Goal: Obtain resource: Download file/media

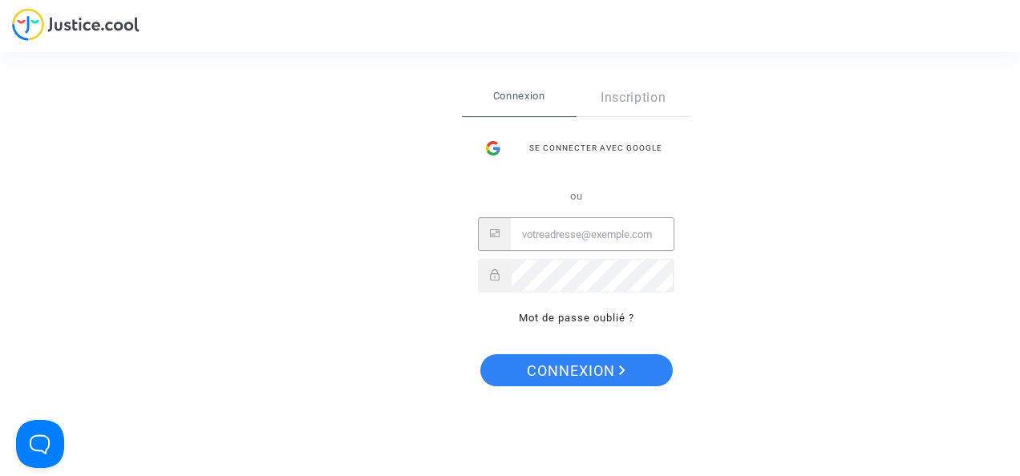
click at [572, 249] on input "Email" at bounding box center [592, 235] width 163 height 32
click at [552, 226] on input "Email" at bounding box center [592, 235] width 163 height 32
type input "lislapdav@gmail.com"
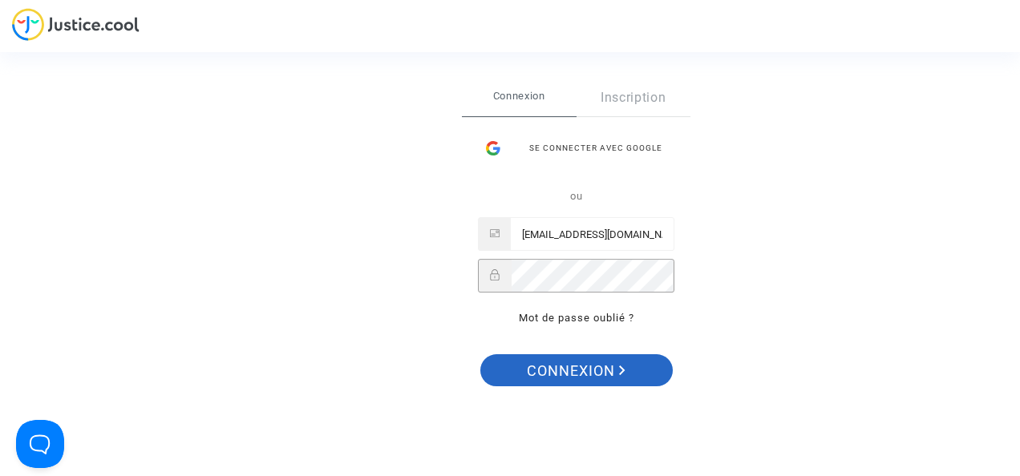
click at [581, 362] on span "Connexion" at bounding box center [576, 372] width 99 height 34
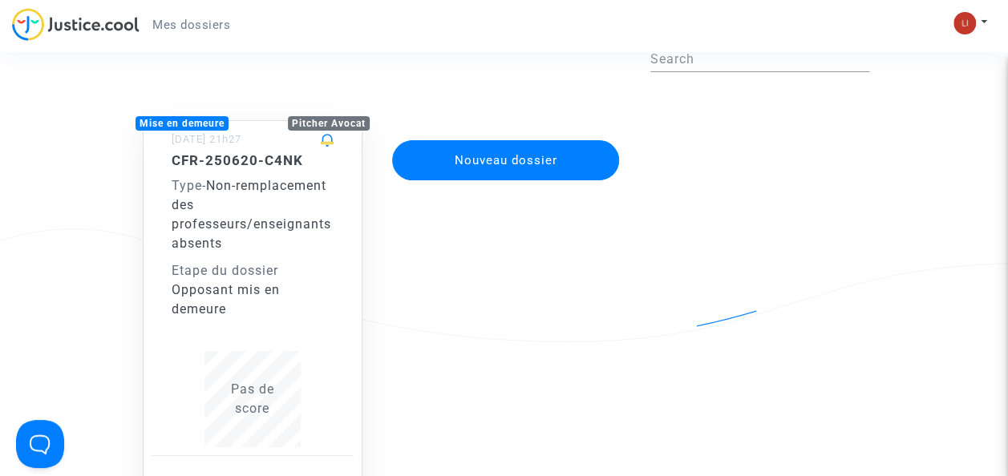
scroll to position [87, 0]
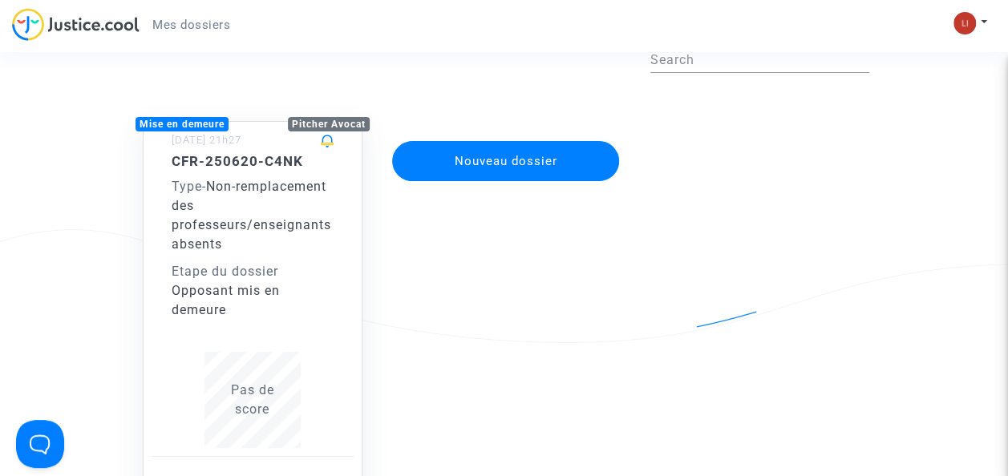
click at [203, 245] on span "Non-remplacement des professeurs/enseignants absents" at bounding box center [252, 215] width 160 height 73
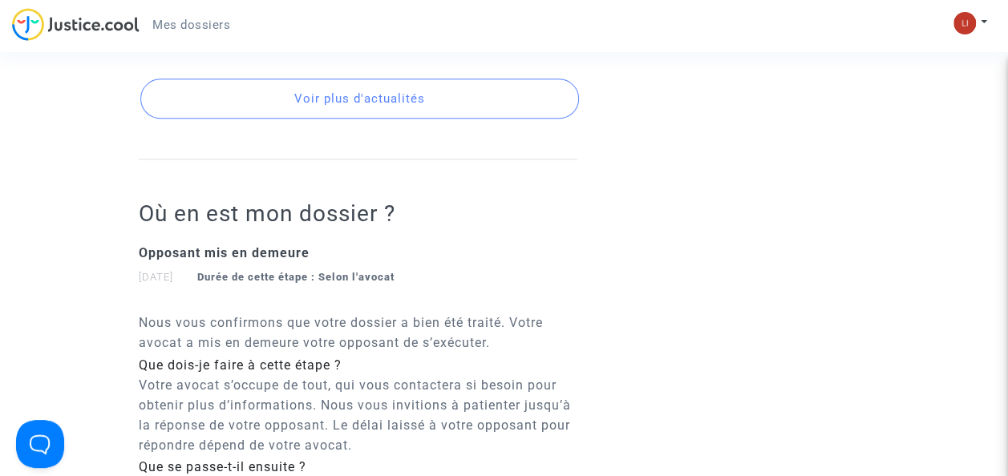
scroll to position [950, 0]
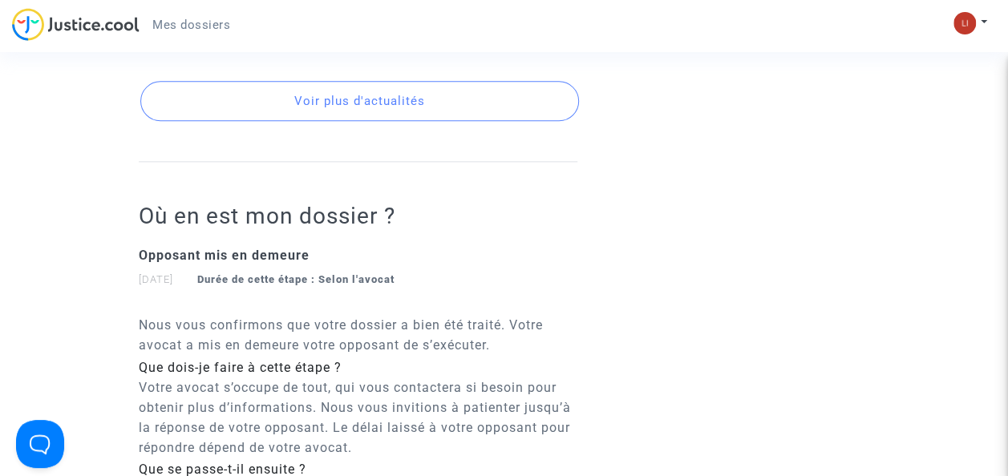
click at [372, 107] on button "Voir plus d'actualités" at bounding box center [359, 101] width 439 height 40
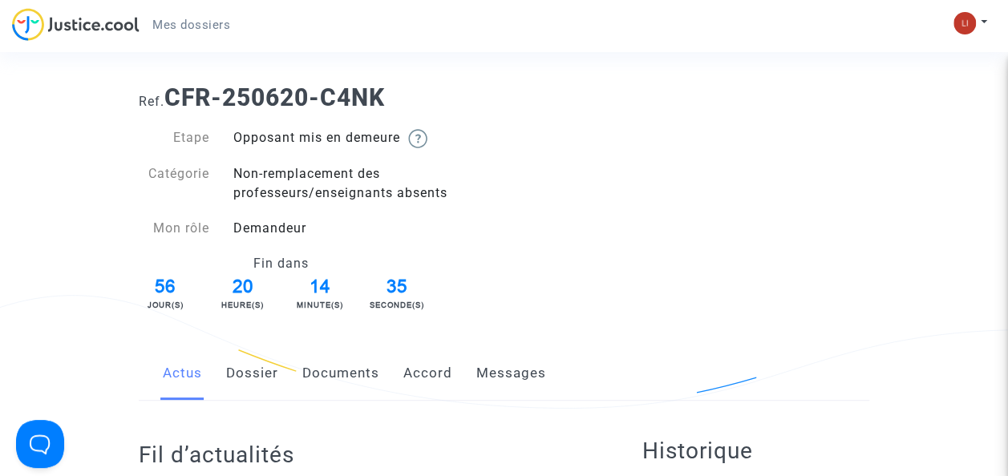
scroll to position [0, 0]
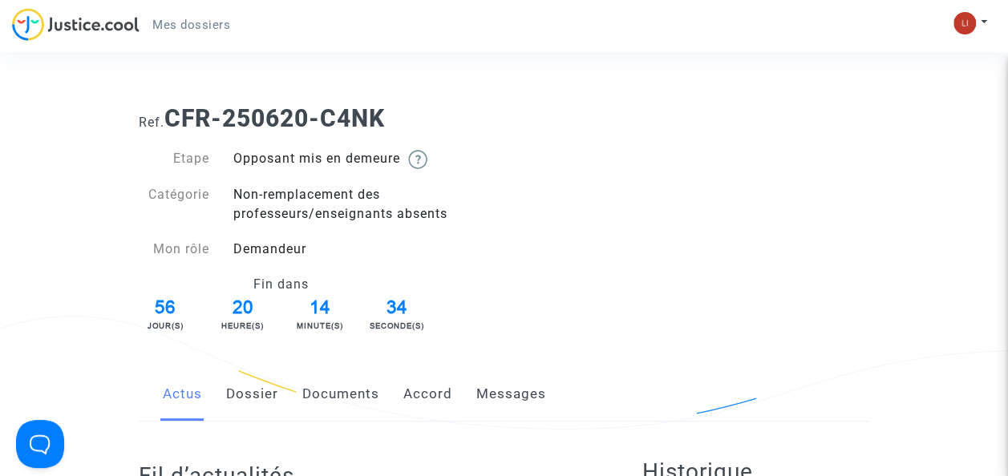
click at [257, 407] on link "Dossier" at bounding box center [252, 394] width 52 height 53
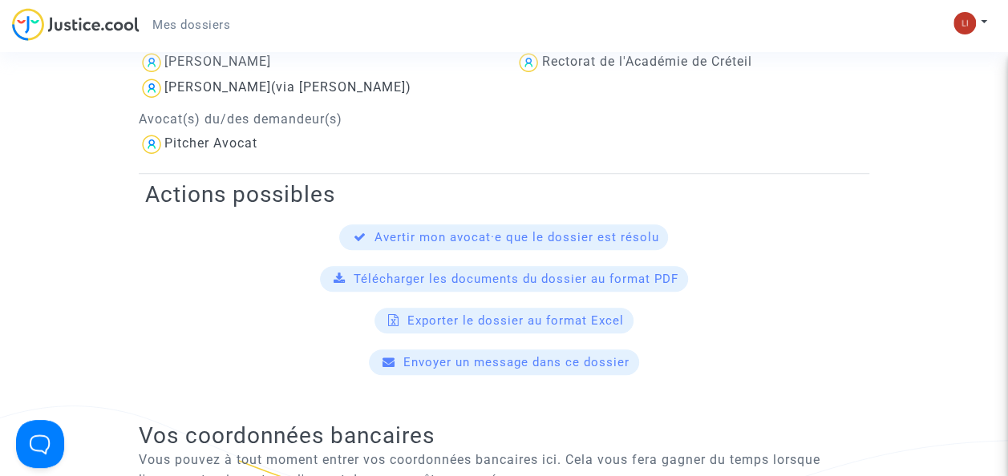
scroll to position [468, 0]
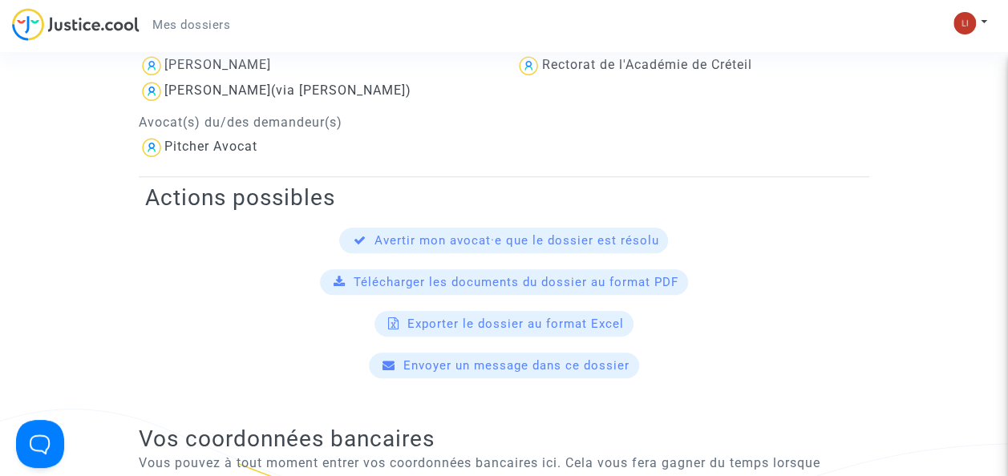
click at [548, 317] on span "Exporter le dossier au format Excel" at bounding box center [515, 324] width 217 height 14
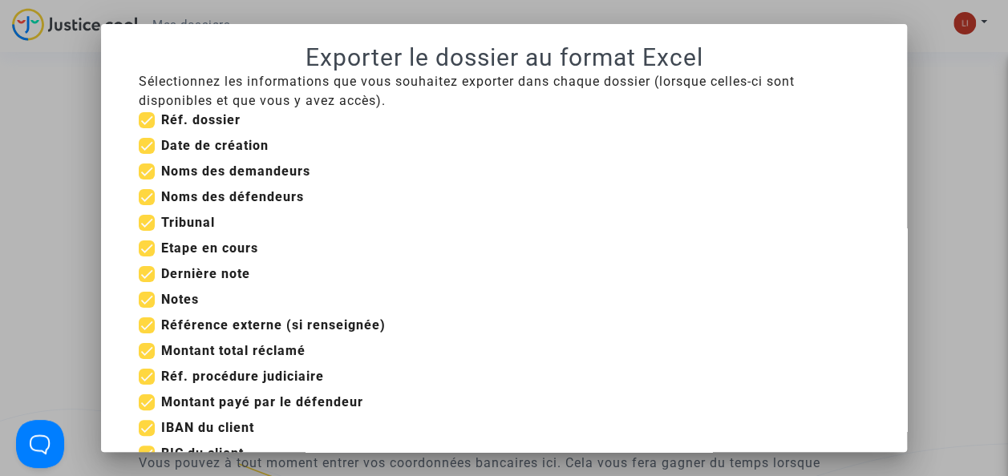
scroll to position [106, 0]
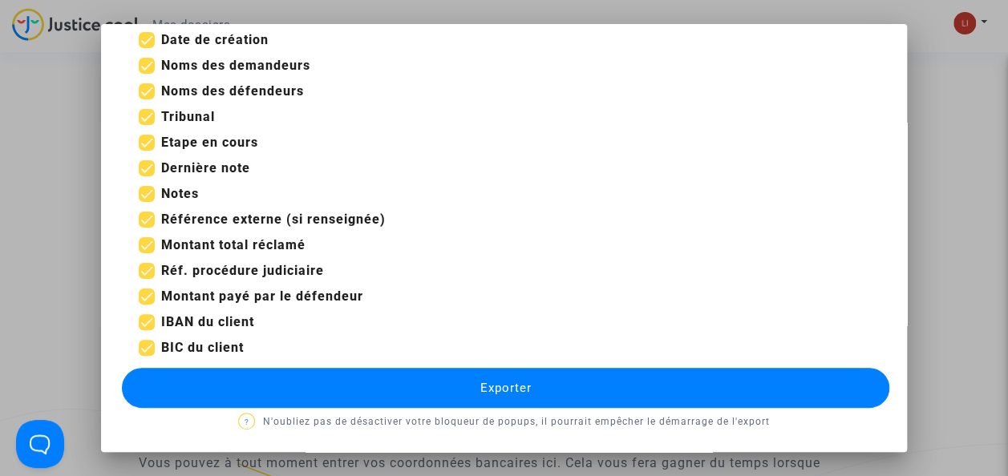
click at [489, 374] on button "Exporter" at bounding box center [506, 388] width 768 height 40
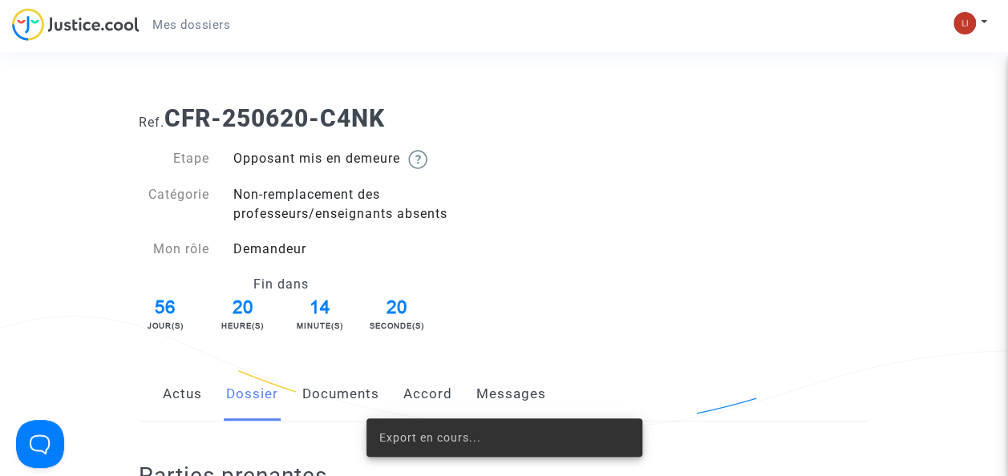
scroll to position [468, 0]
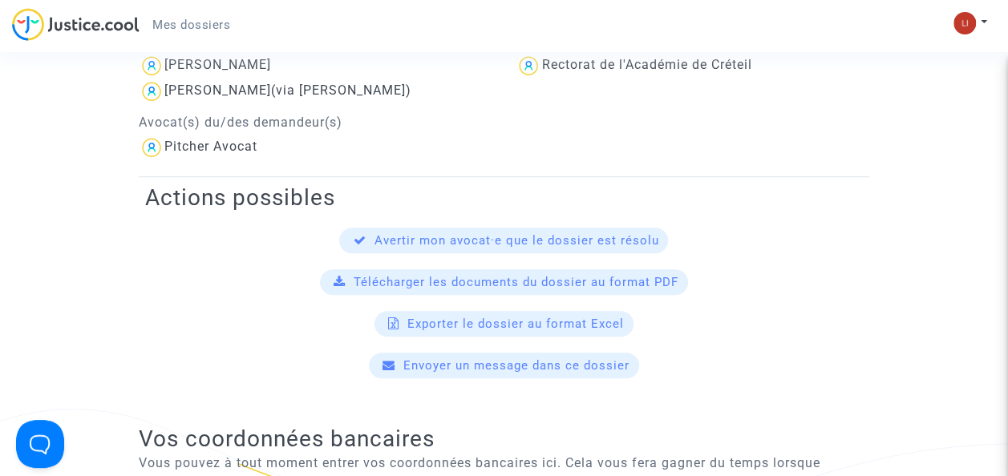
click at [597, 287] on span "Télécharger les documents du dossier au format PDF" at bounding box center [516, 282] width 325 height 14
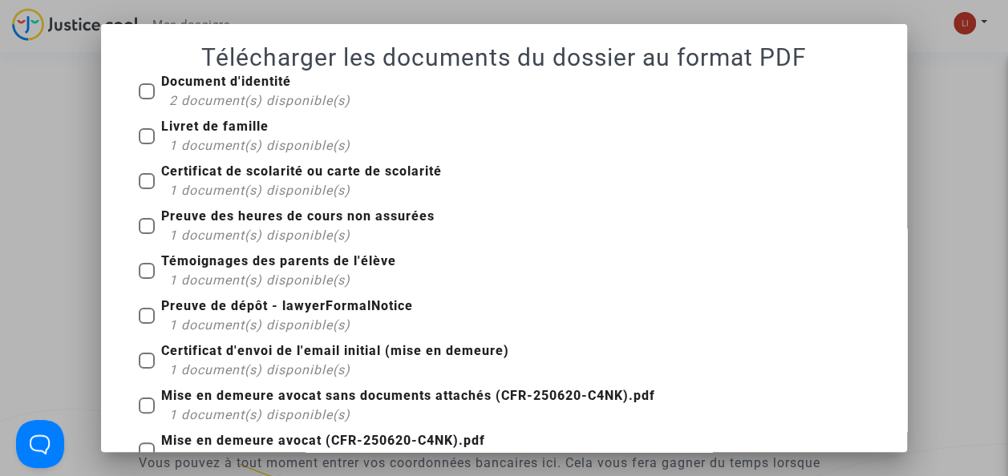
scroll to position [94, 0]
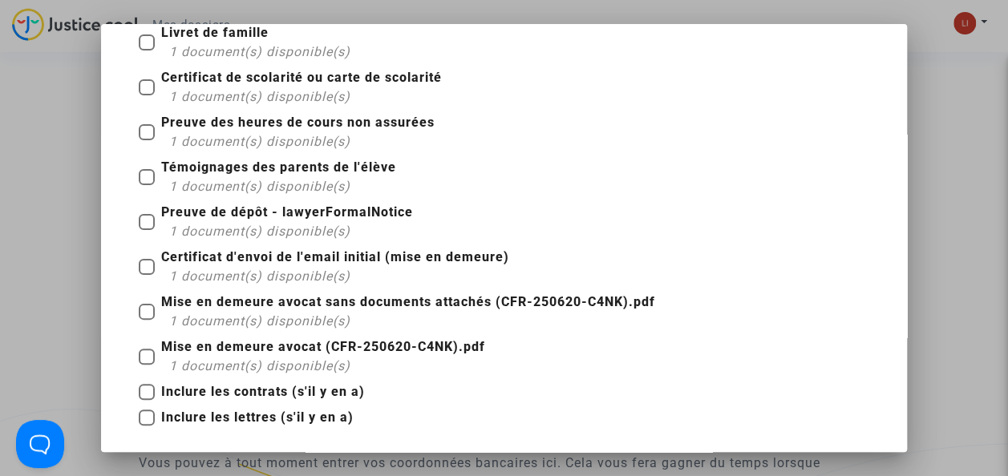
click at [140, 420] on span at bounding box center [147, 418] width 16 height 16
click at [146, 426] on input "Inclure les lettres (s'il y en a)" at bounding box center [146, 426] width 1 height 1
click at [139, 422] on span at bounding box center [147, 418] width 16 height 16
click at [146, 426] on input "Inclure les lettres (s'il y en a)" at bounding box center [146, 426] width 1 height 1
checkbox input "false"
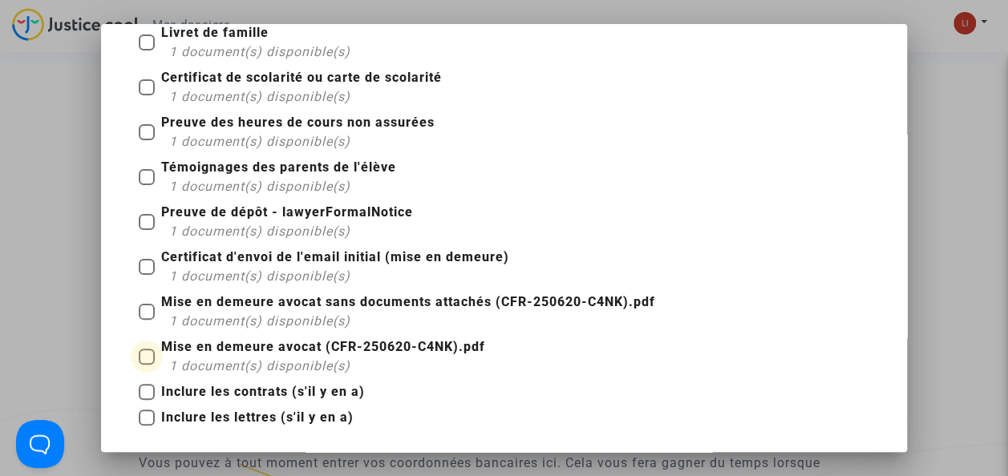
click at [193, 346] on b "Mise en demeure avocat (CFR-250620-C4NK).pdf" at bounding box center [323, 346] width 324 height 15
click at [147, 365] on input "Mise en demeure avocat (CFR-250620-C4NK).pdf 1 document(s) disponible(s)" at bounding box center [146, 365] width 1 height 1
checkbox input "true"
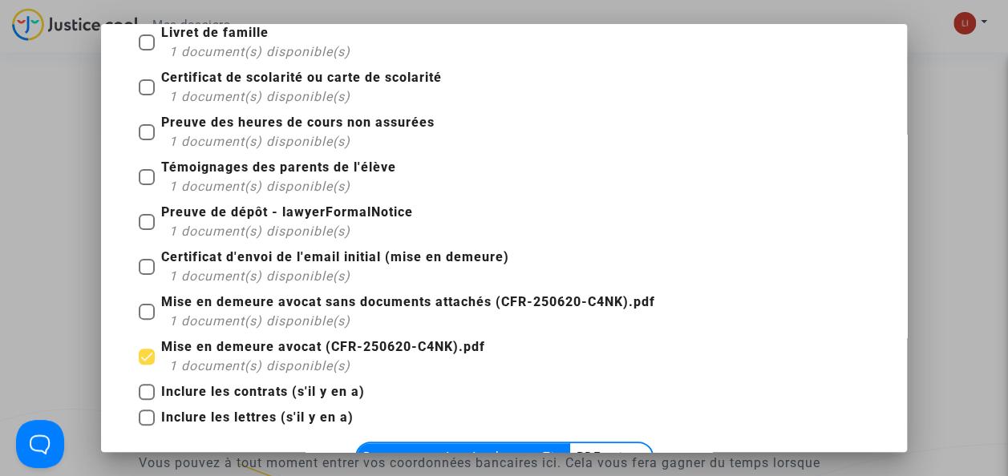
click at [184, 302] on b "Mise en demeure avocat sans documents attachés (CFR-250620-C4NK).pdf" at bounding box center [408, 301] width 494 height 15
click at [147, 320] on input "Mise en demeure avocat sans documents attachés (CFR-250620-C4NK).pdf 1 document…" at bounding box center [146, 320] width 1 height 1
checkbox input "true"
click at [205, 249] on b "Certificat d'envoi de l'email initial (mise en demeure)" at bounding box center [335, 256] width 348 height 15
click at [147, 275] on input "Certificat d'envoi de l'email initial (mise en demeure) 1 document(s) disponibl…" at bounding box center [146, 275] width 1 height 1
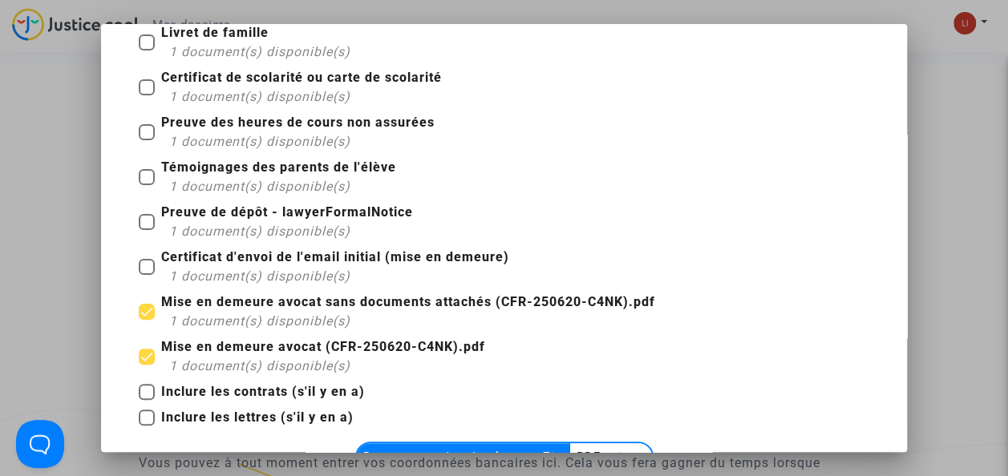
checkbox input "true"
click at [198, 221] on span "Preuve de dépôt - lawyerFormalNotice 1 document(s) disponible(s)" at bounding box center [287, 222] width 252 height 38
click at [147, 230] on input "Preuve de dépôt - lawyerFormalNotice 1 document(s) disponible(s)" at bounding box center [146, 230] width 1 height 1
checkbox input "true"
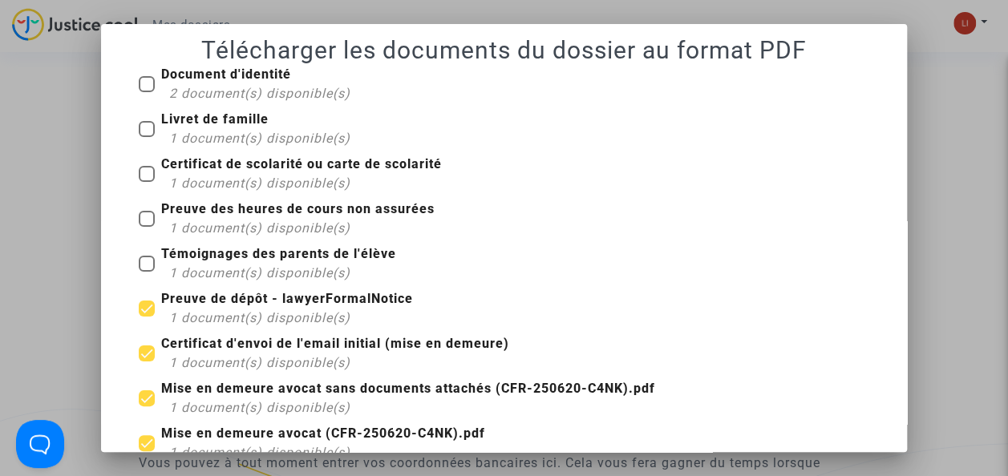
scroll to position [0, 0]
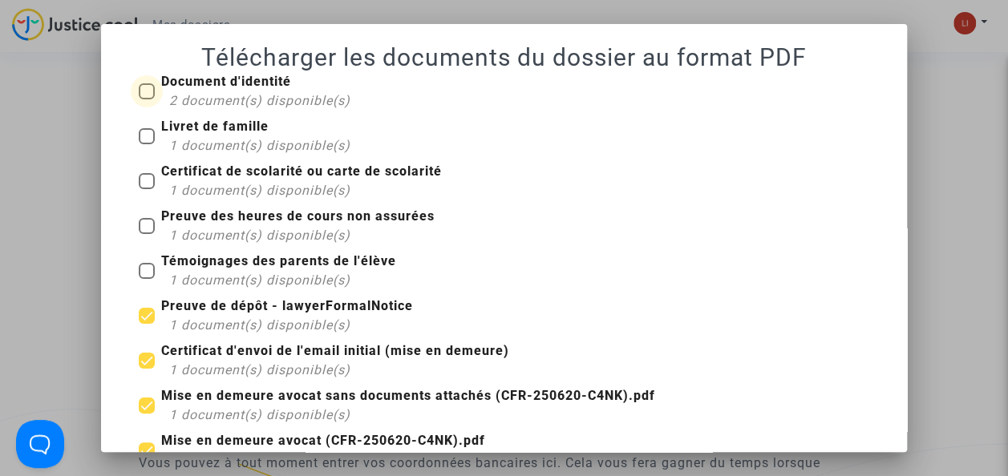
click at [175, 90] on span "Document d'identité 2 document(s) disponible(s)" at bounding box center [255, 91] width 189 height 38
click at [147, 99] on input "Document d'identité 2 document(s) disponible(s)" at bounding box center [146, 99] width 1 height 1
checkbox input "true"
click at [181, 128] on b "Livret de famille" at bounding box center [214, 126] width 107 height 15
click at [147, 144] on input "Livret de famille 1 document(s) disponible(s)" at bounding box center [146, 144] width 1 height 1
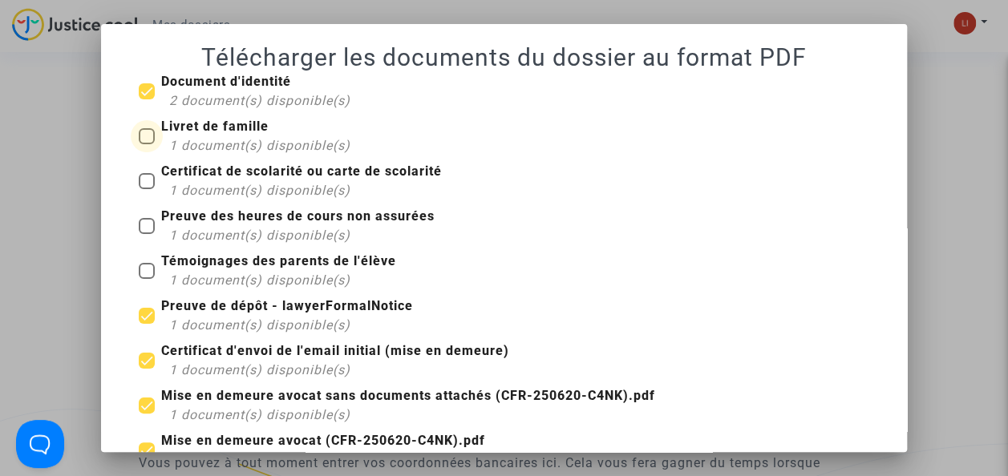
checkbox input "true"
click at [183, 157] on mat-checkbox "Livret de famille 1 document(s) disponible(s)" at bounding box center [245, 139] width 212 height 45
click at [184, 177] on b "Certificat de scolarité ou carte de scolarité" at bounding box center [301, 171] width 281 height 15
click at [147, 189] on input "Certificat de scolarité ou carte de scolarité 1 document(s) disponible(s)" at bounding box center [146, 189] width 1 height 1
click at [184, 177] on b "Certificat de scolarité ou carte de scolarité" at bounding box center [301, 171] width 281 height 15
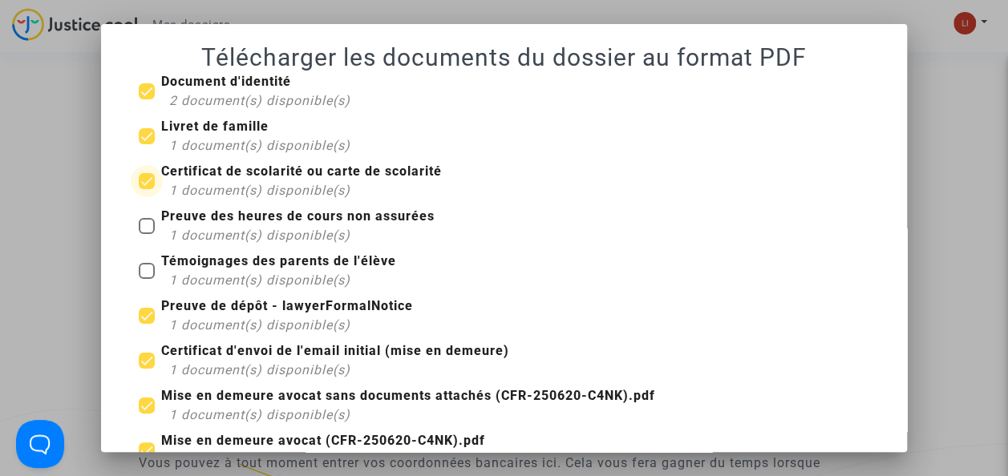
click at [147, 189] on input "Certificat de scolarité ou carte de scolarité 1 document(s) disponible(s)" at bounding box center [146, 189] width 1 height 1
checkbox input "false"
click at [180, 124] on b "Livret de famille" at bounding box center [214, 126] width 107 height 15
click at [147, 144] on input "Livret de famille 1 document(s) disponible(s)" at bounding box center [146, 144] width 1 height 1
checkbox input "false"
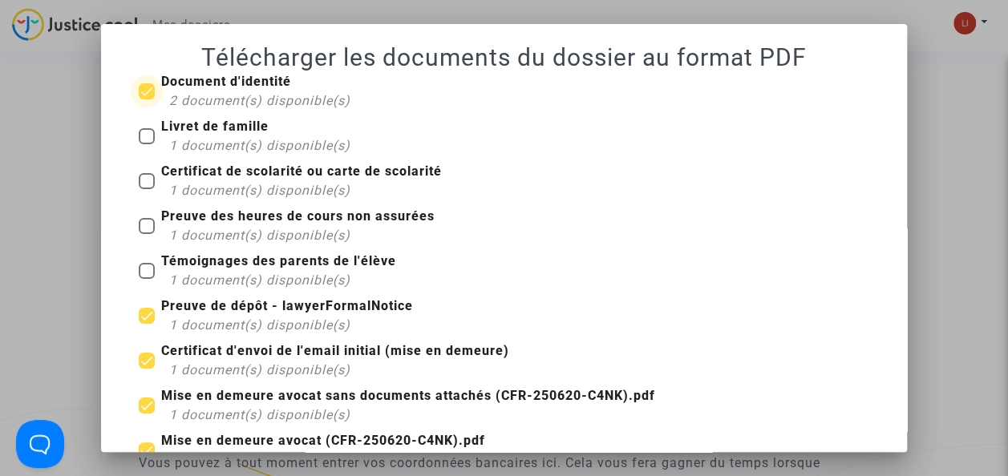
click at [180, 95] on span "2 document(s) disponible(s)" at bounding box center [259, 100] width 181 height 15
click at [147, 99] on input "Document d'identité 2 document(s) disponible(s)" at bounding box center [146, 99] width 1 height 1
checkbox input "false"
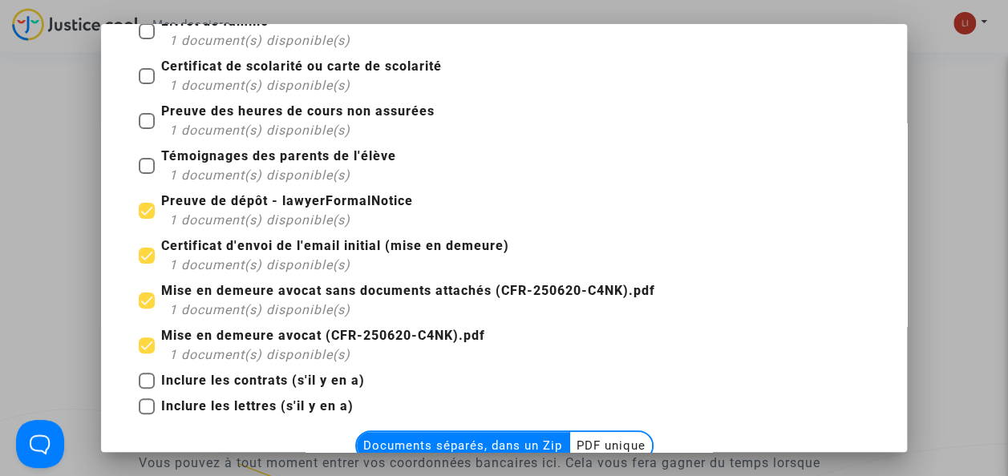
scroll to position [216, 0]
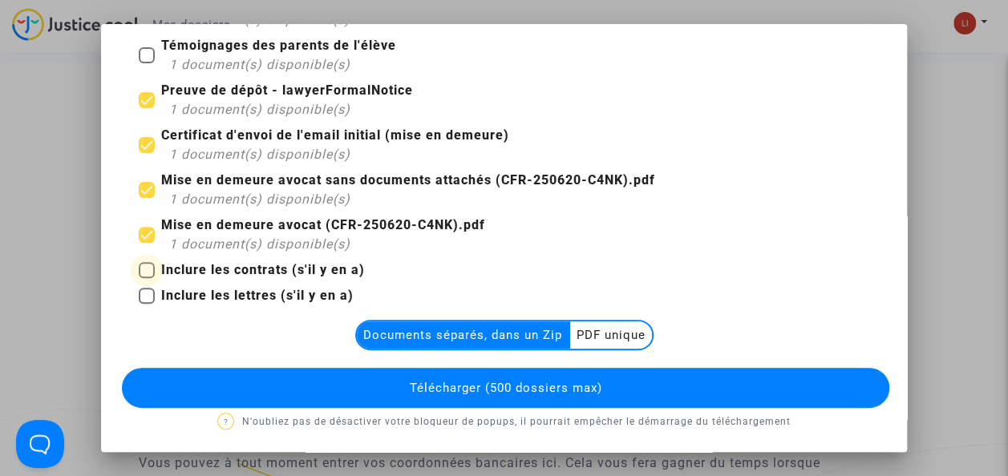
click at [261, 262] on b "Inclure les contrats (s'il y en a)" at bounding box center [263, 269] width 204 height 15
click at [147, 278] on input "Inclure les contrats (s'il y en a)" at bounding box center [146, 278] width 1 height 1
checkbox input "true"
click at [247, 290] on b "Inclure les lettres (s'il y en a)" at bounding box center [257, 295] width 192 height 15
click at [147, 304] on input "Inclure les lettres (s'il y en a)" at bounding box center [146, 304] width 1 height 1
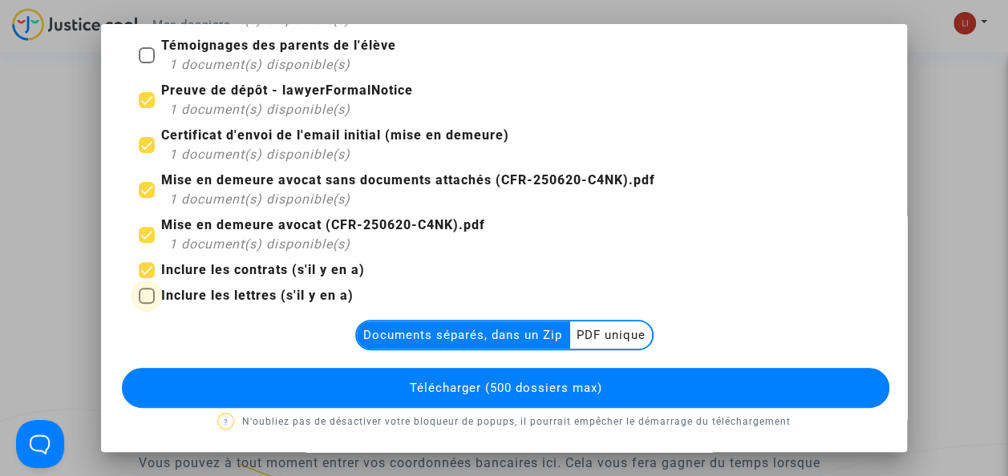
checkbox input "true"
click at [603, 318] on div "Document d'identité 2 document(s) disponible(s) Livret de famille 1 document(s)…" at bounding box center [504, 144] width 768 height 576
click at [576, 340] on multi-toggle-item "PDF unique" at bounding box center [611, 335] width 82 height 27
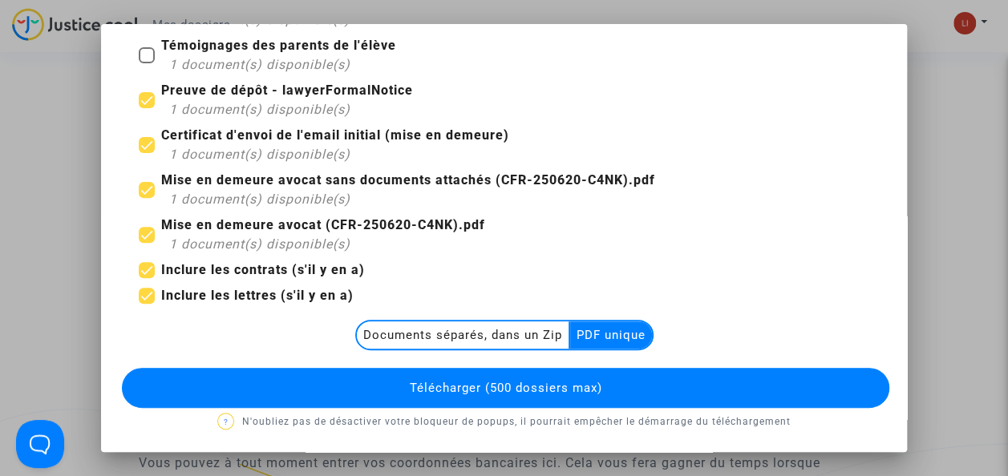
click at [492, 391] on span "Télécharger (500 dossiers max)" at bounding box center [506, 388] width 192 height 14
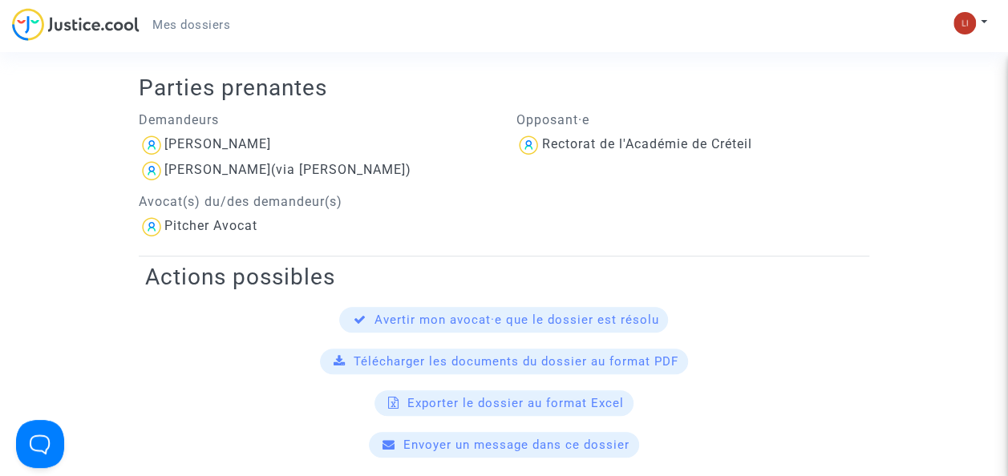
scroll to position [0, 0]
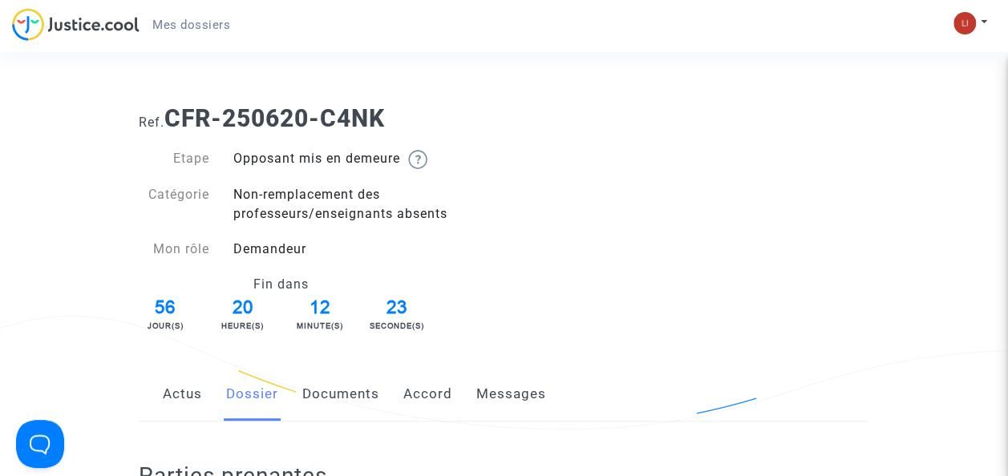
click at [330, 407] on link "Documents" at bounding box center [340, 394] width 77 height 53
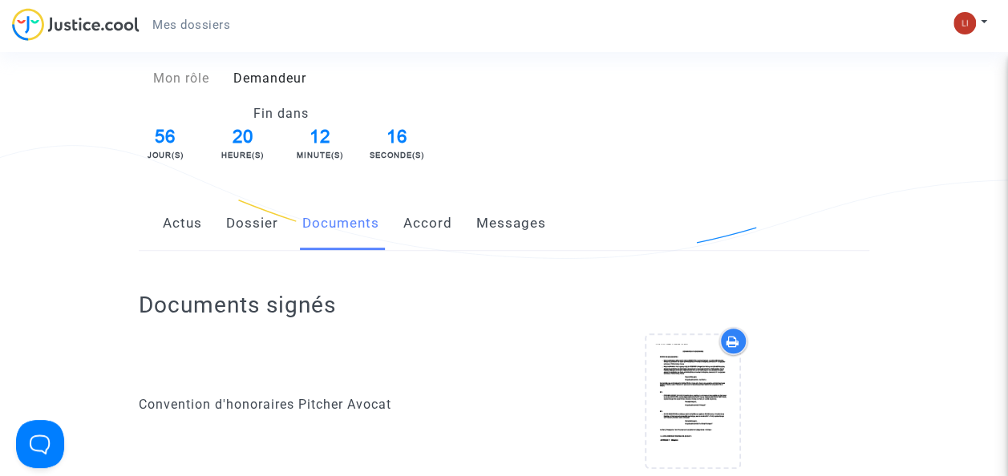
scroll to position [170, 0]
click at [413, 229] on link "Accord" at bounding box center [427, 224] width 49 height 53
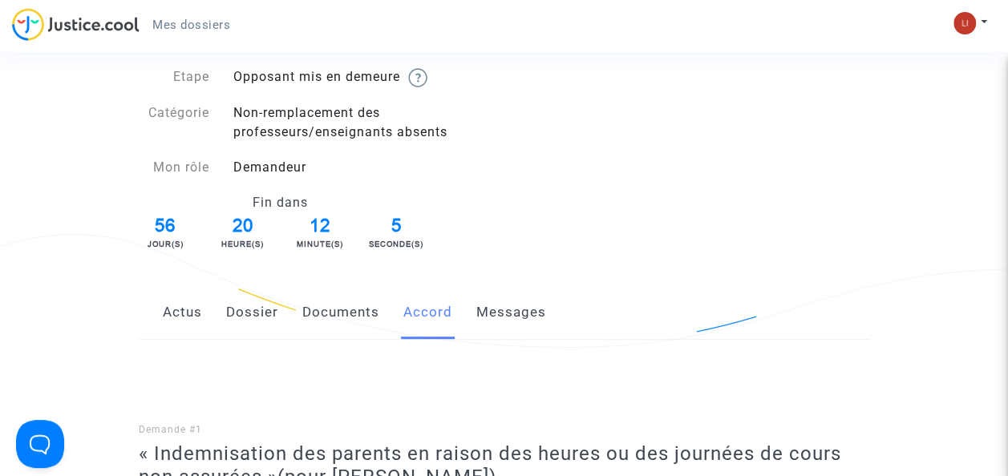
scroll to position [44, 0]
